Goal: Information Seeking & Learning: Check status

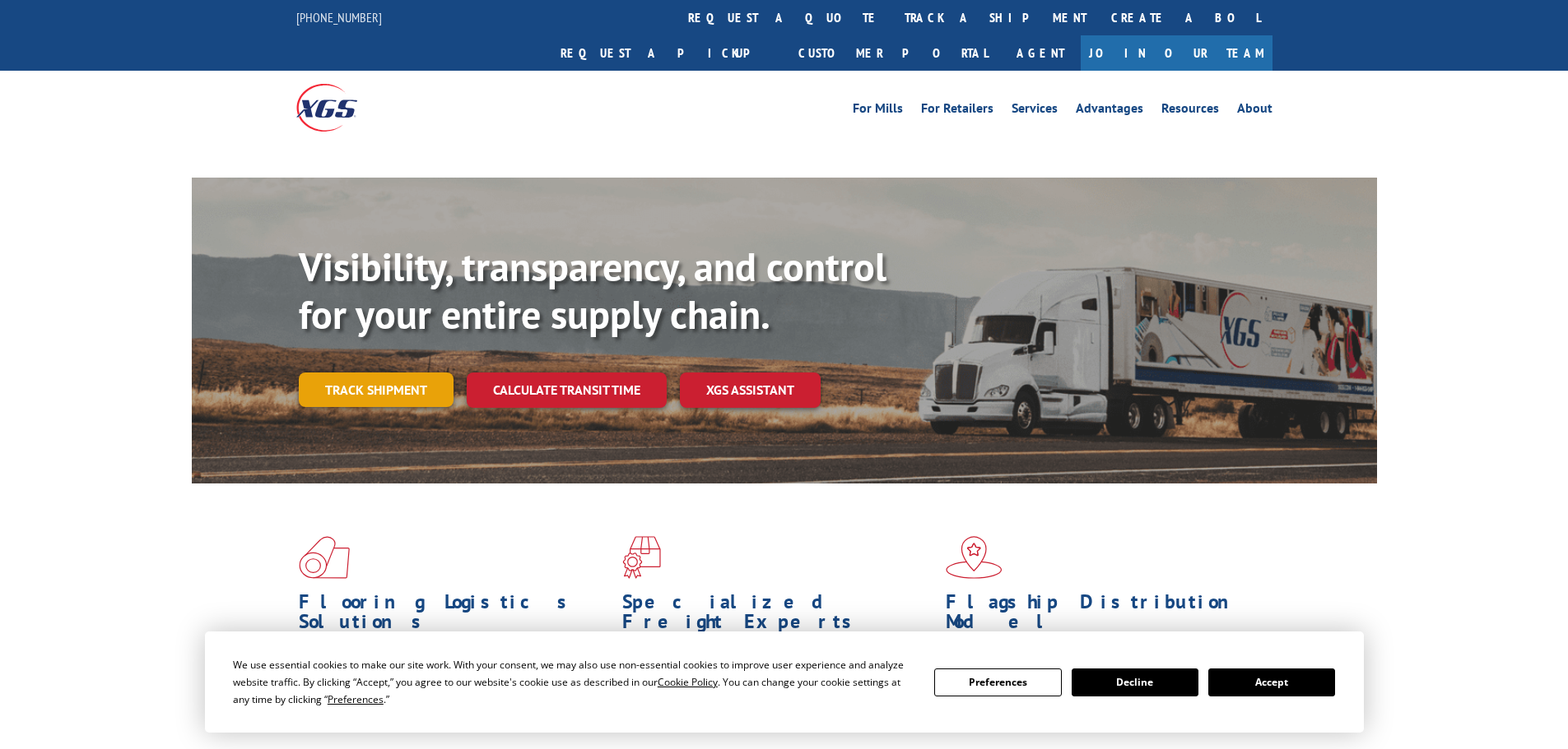
click at [357, 373] on link "Track shipment" at bounding box center [376, 390] width 155 height 34
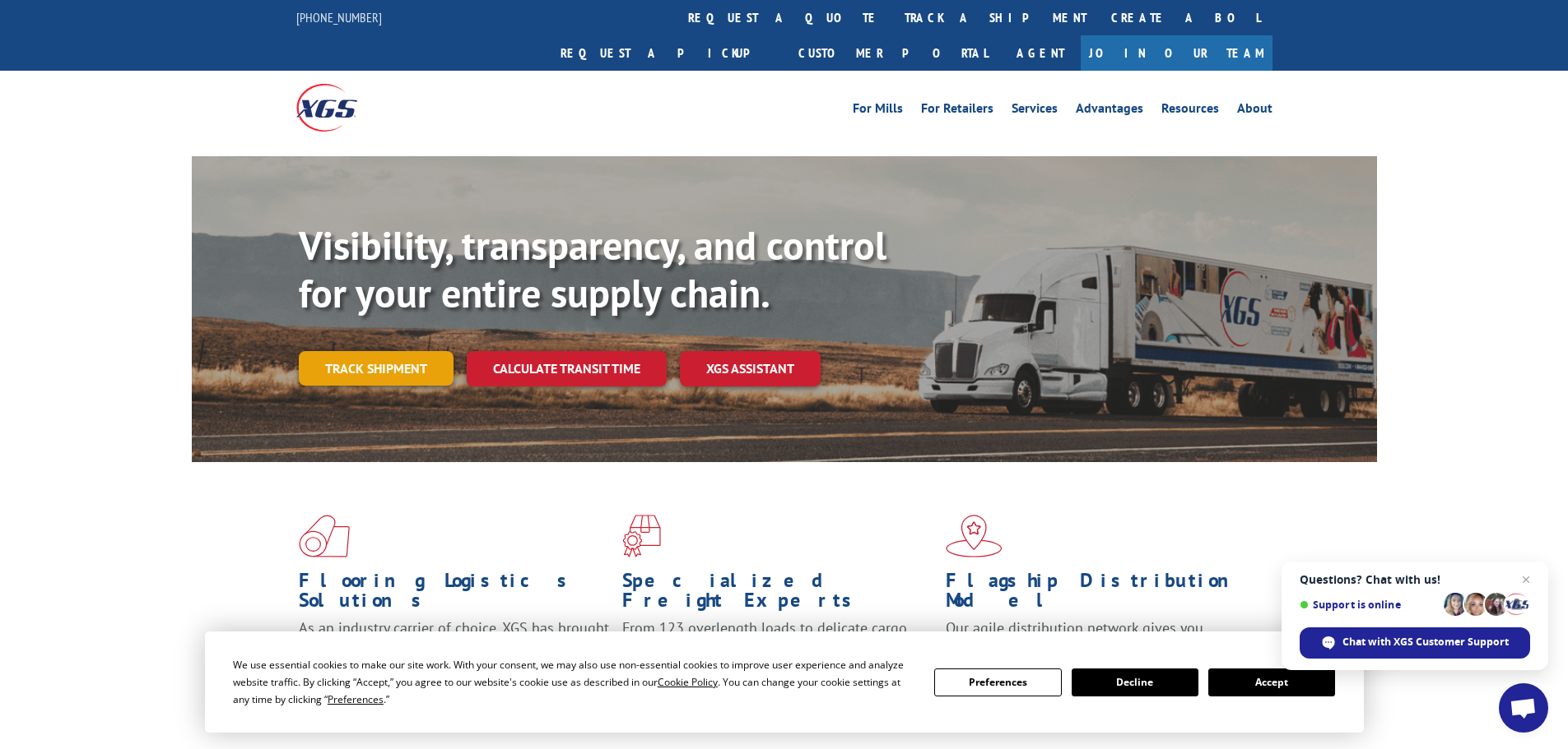
click at [395, 351] on link "Track shipment" at bounding box center [376, 368] width 155 height 34
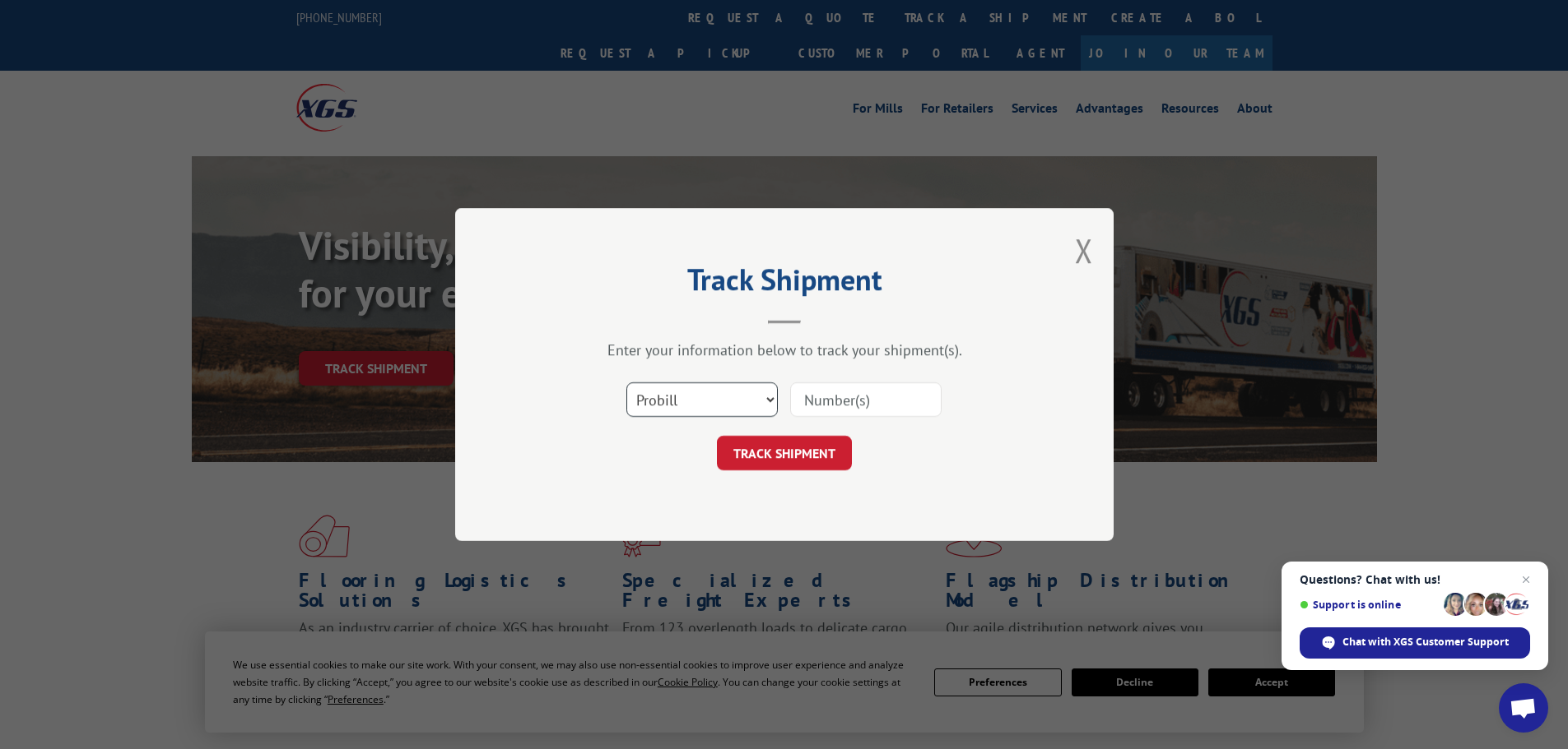
click at [711, 399] on select "Select category... Probill BOL PO" at bounding box center [702, 400] width 151 height 34
select select "bol"
click at [626, 383] on select "Select category... Probill BOL PO" at bounding box center [702, 400] width 151 height 34
click at [815, 396] on input at bounding box center [866, 400] width 151 height 34
paste input "6049906"
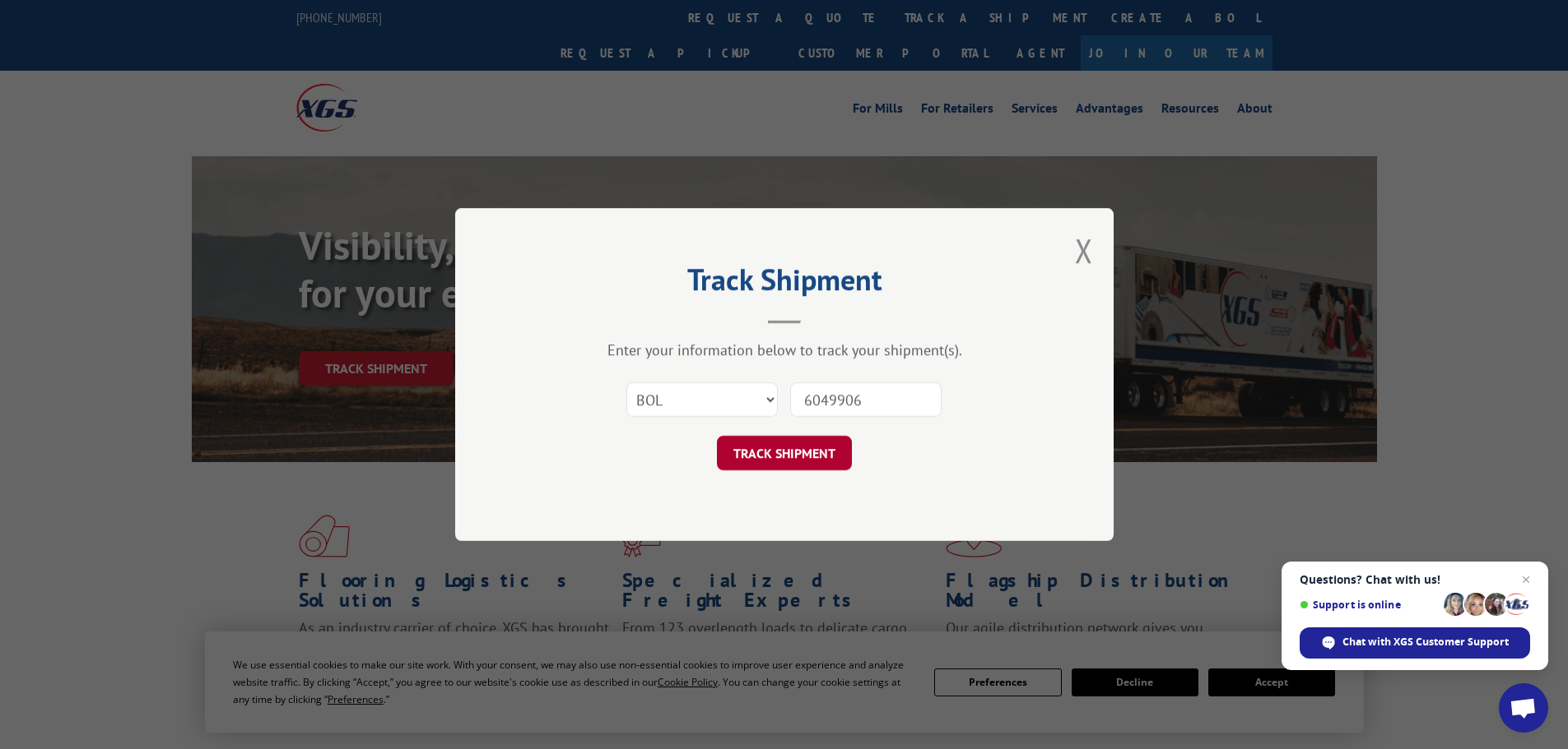
type input "6049906"
click at [789, 451] on button "TRACK SHIPMENT" at bounding box center [784, 453] width 135 height 34
